Goal: Transaction & Acquisition: Download file/media

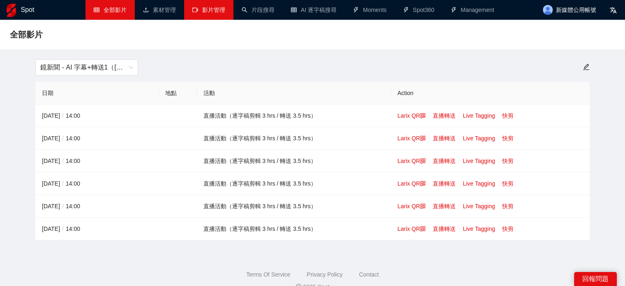
click at [205, 11] on link "影片管理" at bounding box center [208, 10] width 33 height 7
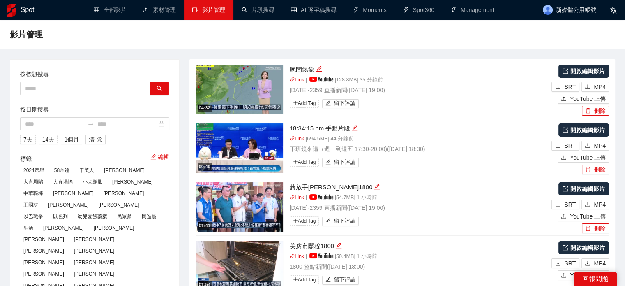
type textarea "**********"
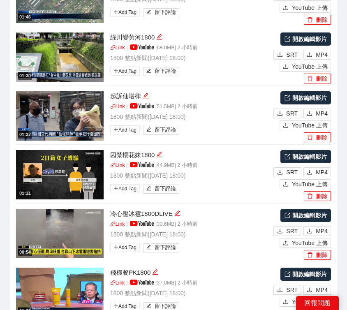
scroll to position [1437, 0]
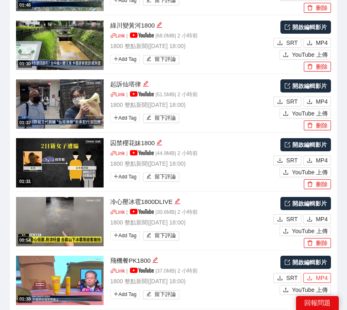
click at [318, 273] on span "MP4" at bounding box center [322, 277] width 12 height 9
click at [322, 156] on span "MP4" at bounding box center [322, 160] width 12 height 9
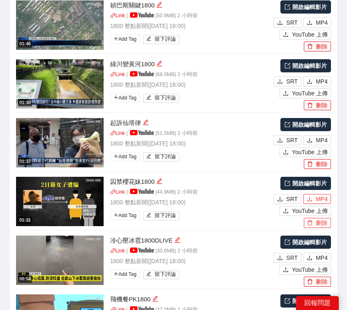
scroll to position [1396, 0]
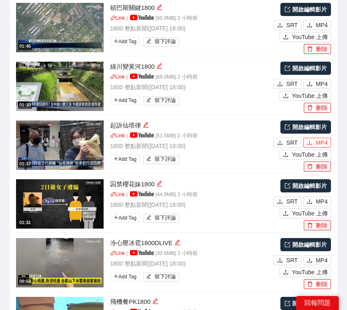
click at [318, 138] on span "MP4" at bounding box center [322, 142] width 12 height 9
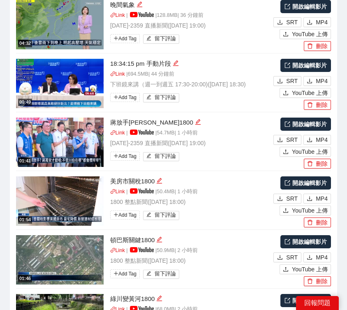
scroll to position [1149, 0]
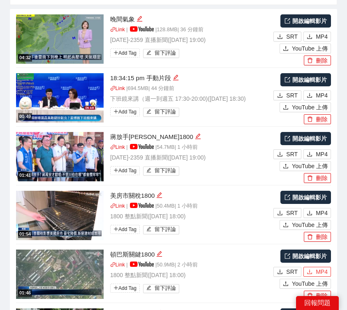
click at [318, 267] on span "MP4" at bounding box center [322, 271] width 12 height 9
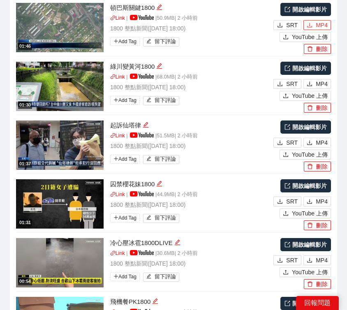
scroll to position [1437, 0]
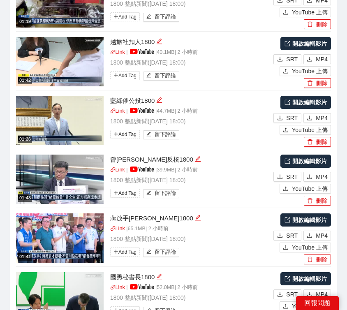
scroll to position [1190, 0]
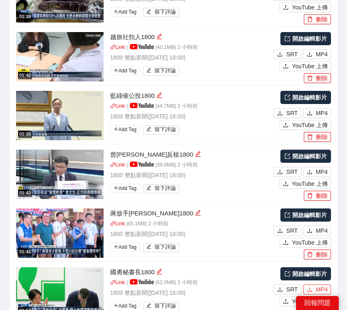
click at [312, 285] on icon "download" at bounding box center [309, 289] width 6 height 6
click at [320, 226] on span "MP4" at bounding box center [322, 230] width 12 height 9
click at [319, 167] on span "MP4" at bounding box center [322, 171] width 12 height 9
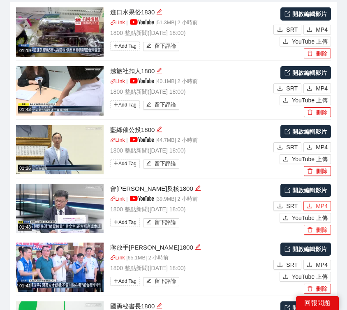
scroll to position [1108, 0]
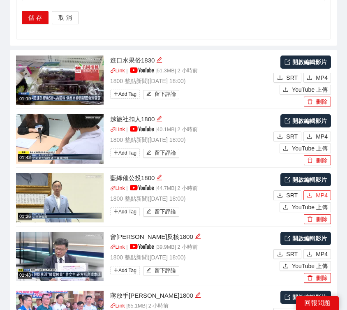
click at [312, 192] on icon "download" at bounding box center [309, 195] width 6 height 6
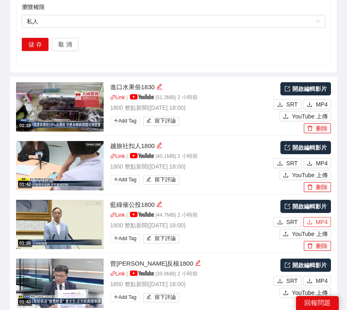
scroll to position [1067, 0]
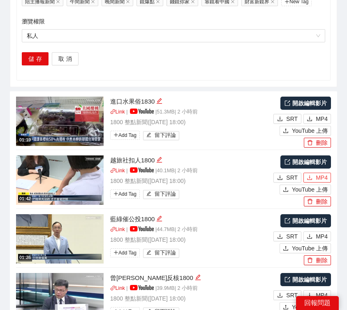
click at [314, 173] on button "MP4" at bounding box center [317, 178] width 28 height 10
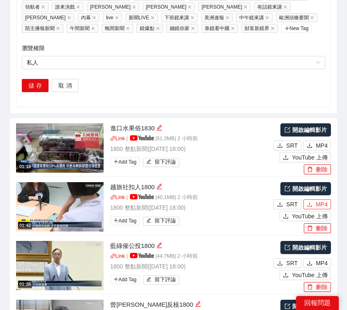
scroll to position [1026, 0]
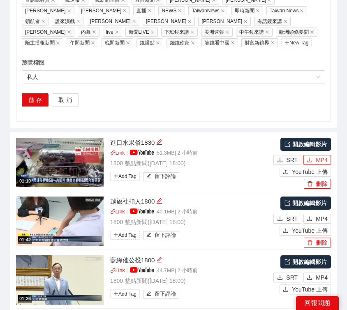
click at [317, 155] on span "MP4" at bounding box center [322, 159] width 12 height 9
